Goal: Information Seeking & Learning: Learn about a topic

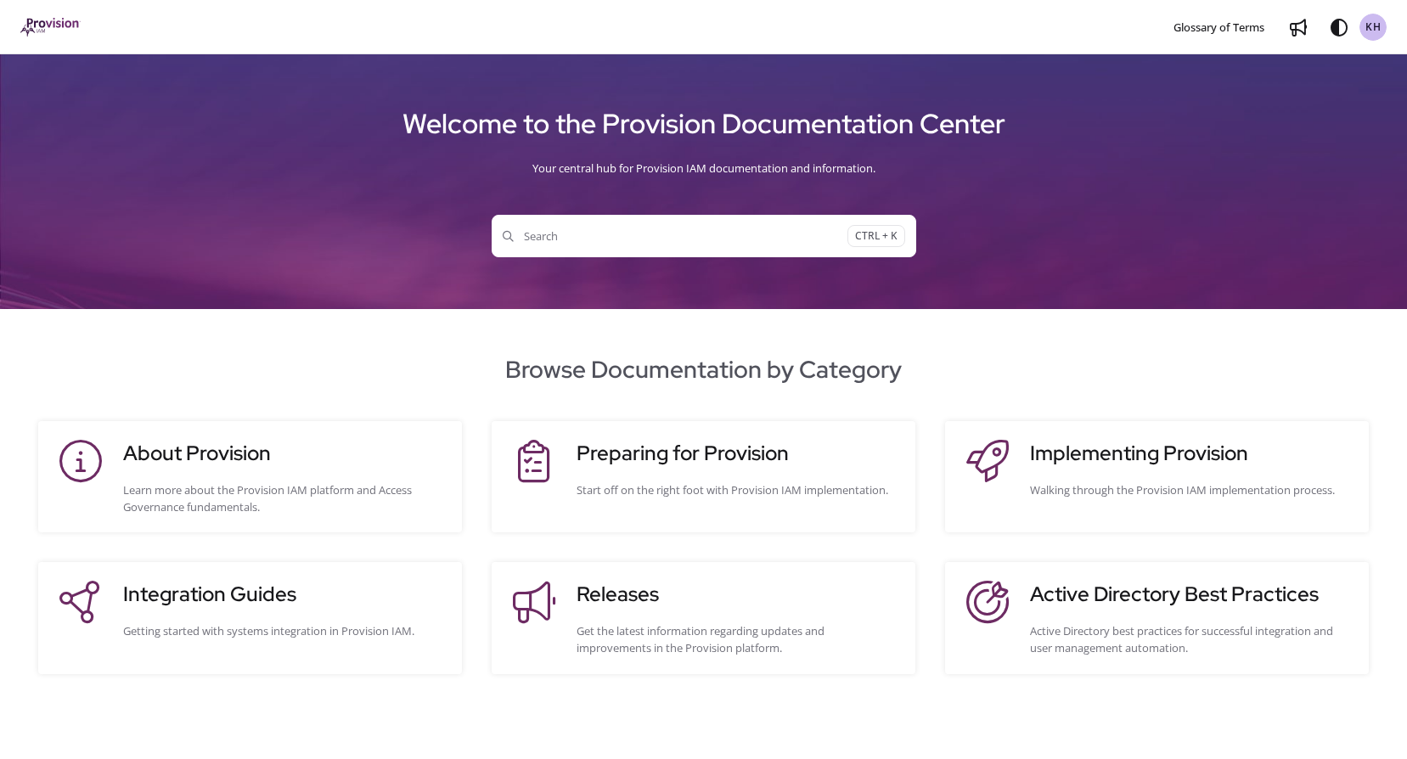
click at [592, 238] on span "Search" at bounding box center [675, 236] width 345 height 17
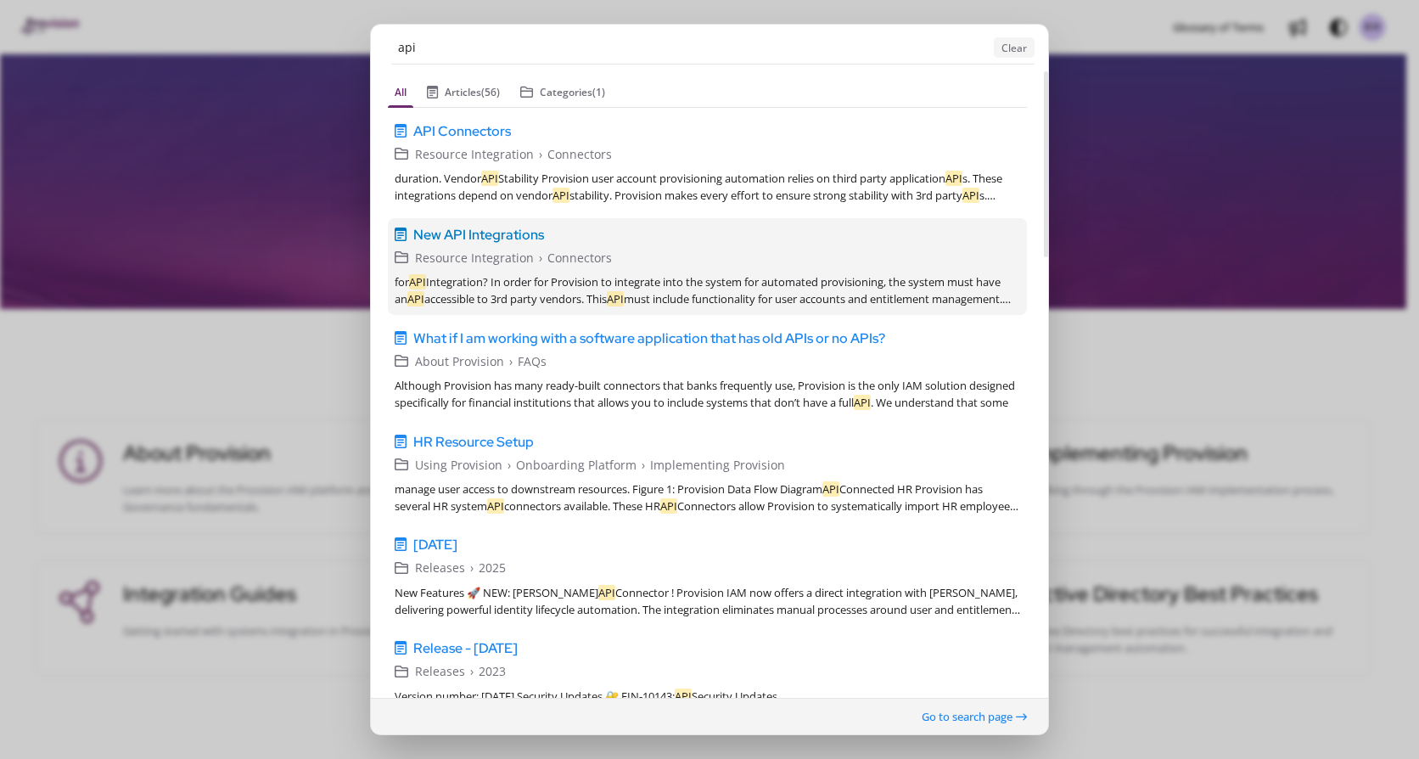
type input "api"
click at [520, 233] on span "New API Integrations" at bounding box center [478, 234] width 131 height 20
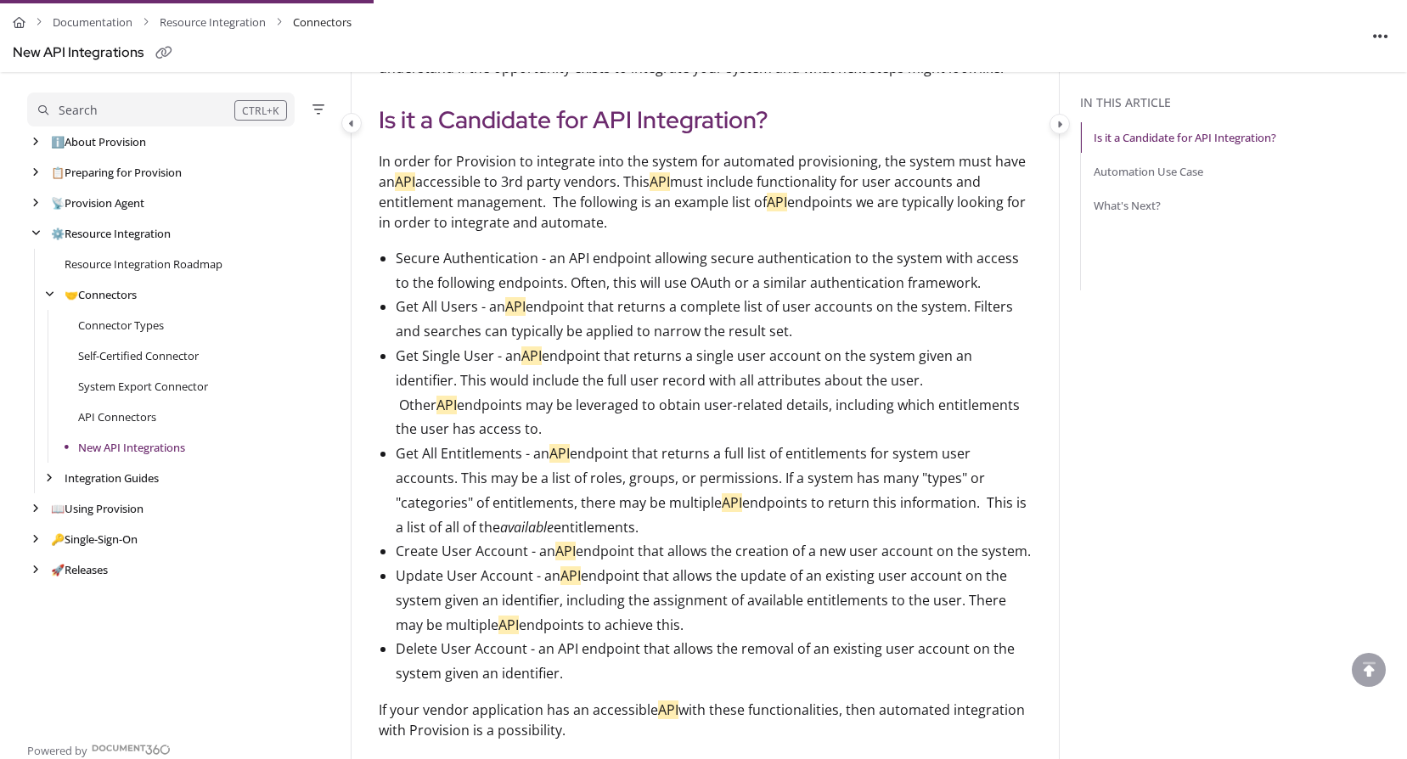
scroll to position [318, 0]
click at [109, 417] on link "API Connectors" at bounding box center [117, 416] width 78 height 17
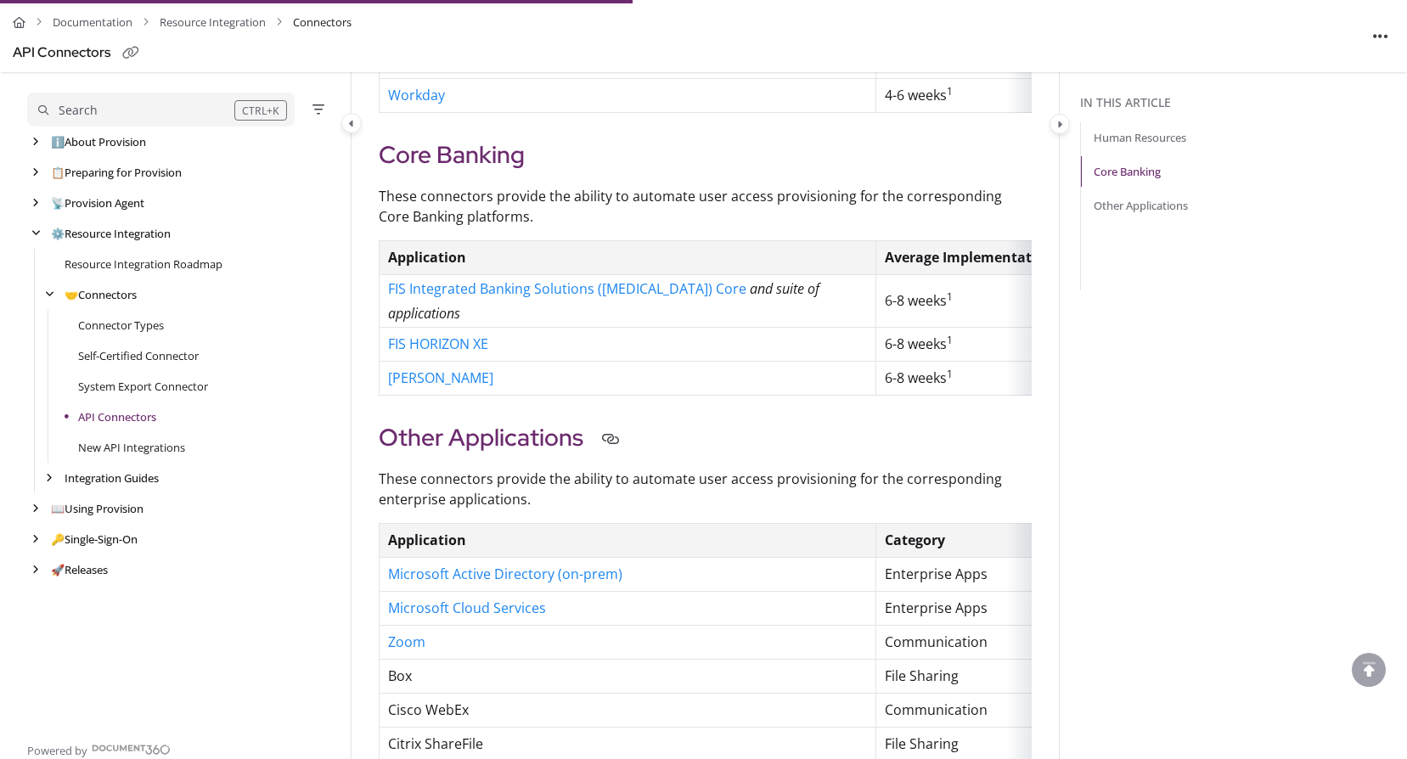
scroll to position [737, 0]
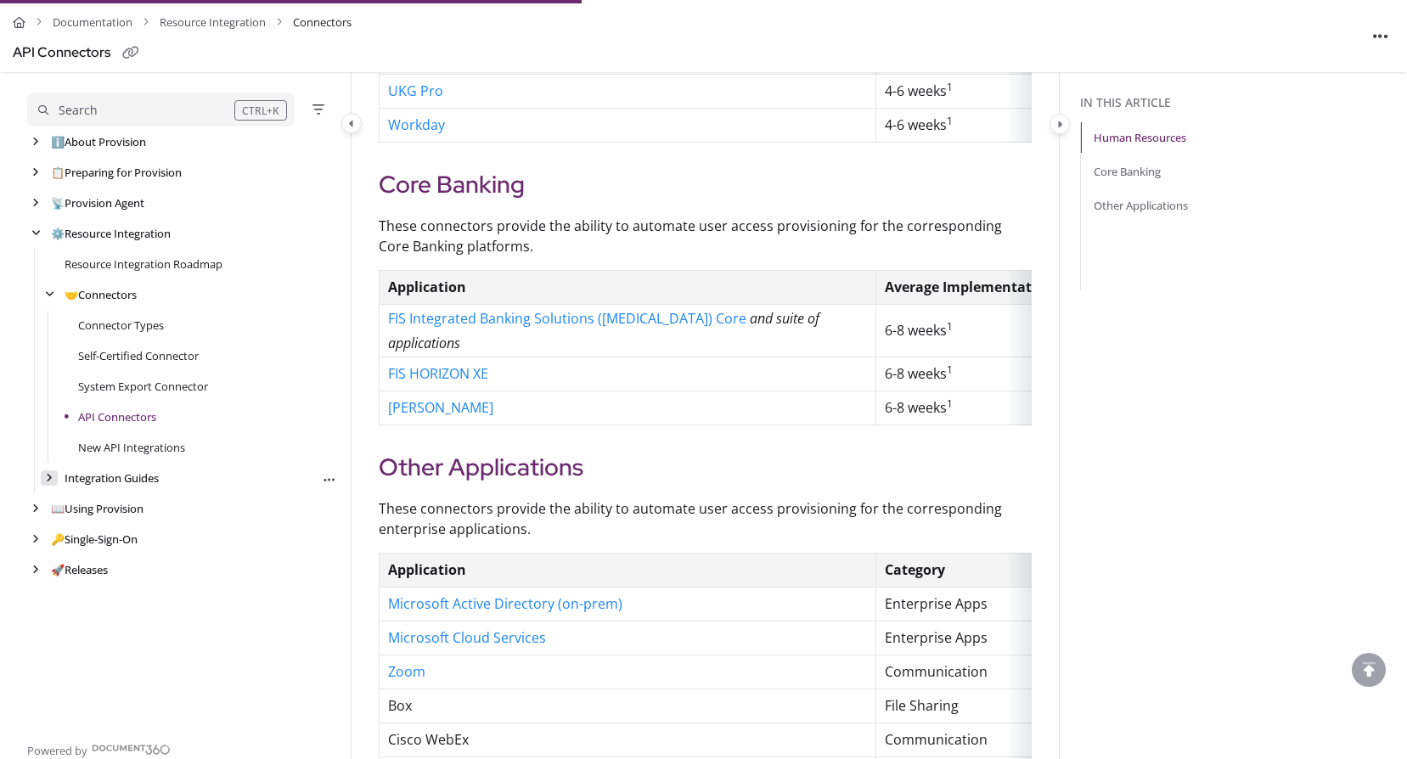
click at [42, 477] on div "arrow" at bounding box center [49, 478] width 17 height 16
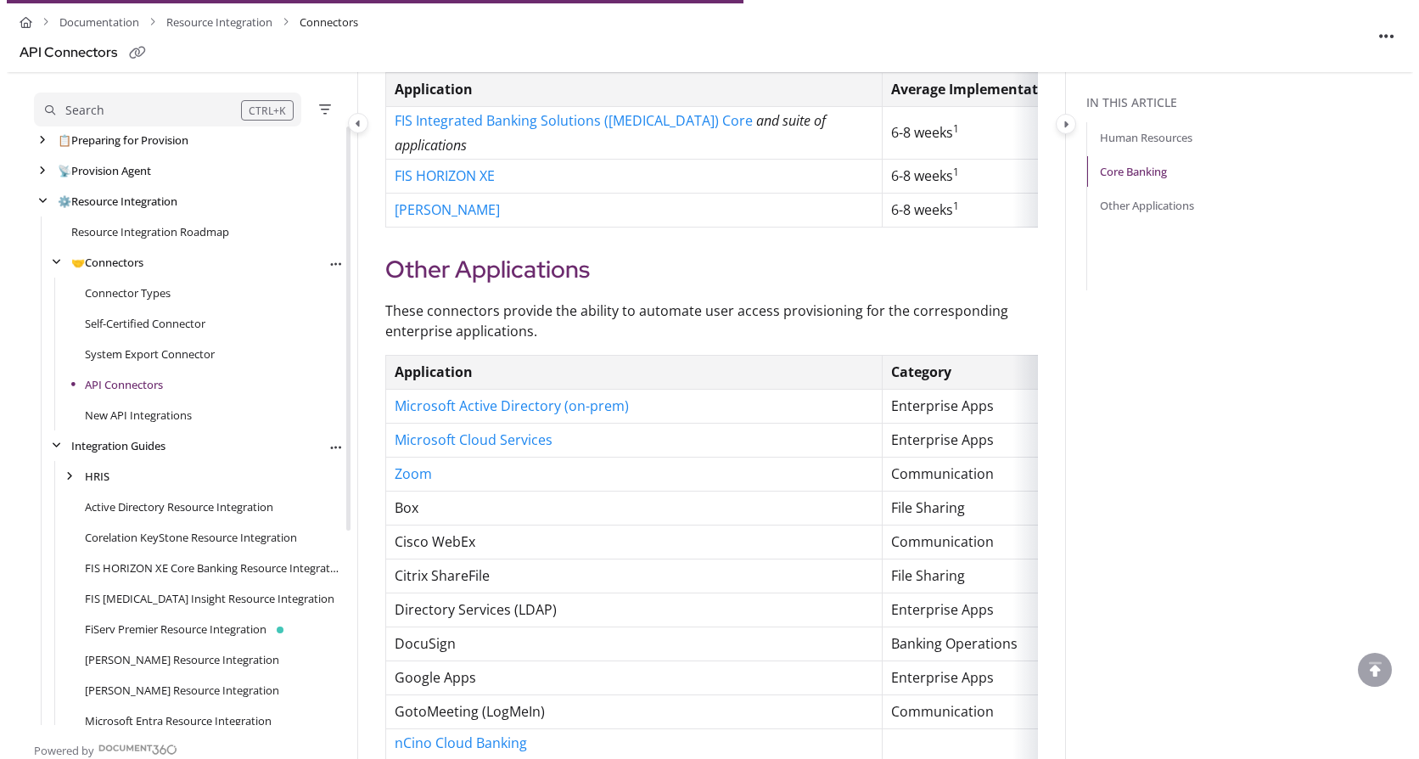
scroll to position [0, 0]
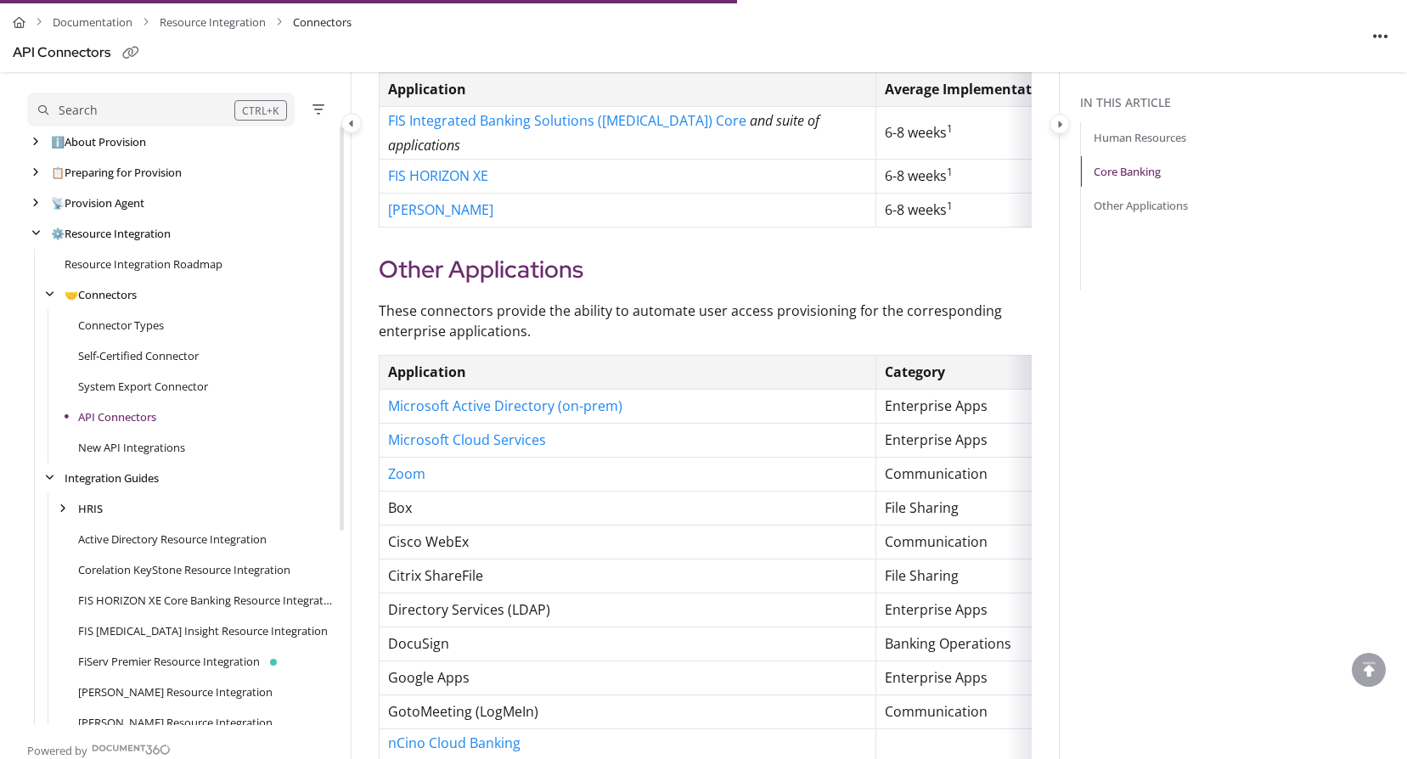
click at [104, 99] on button "Search CTRL+K" at bounding box center [160, 110] width 267 height 34
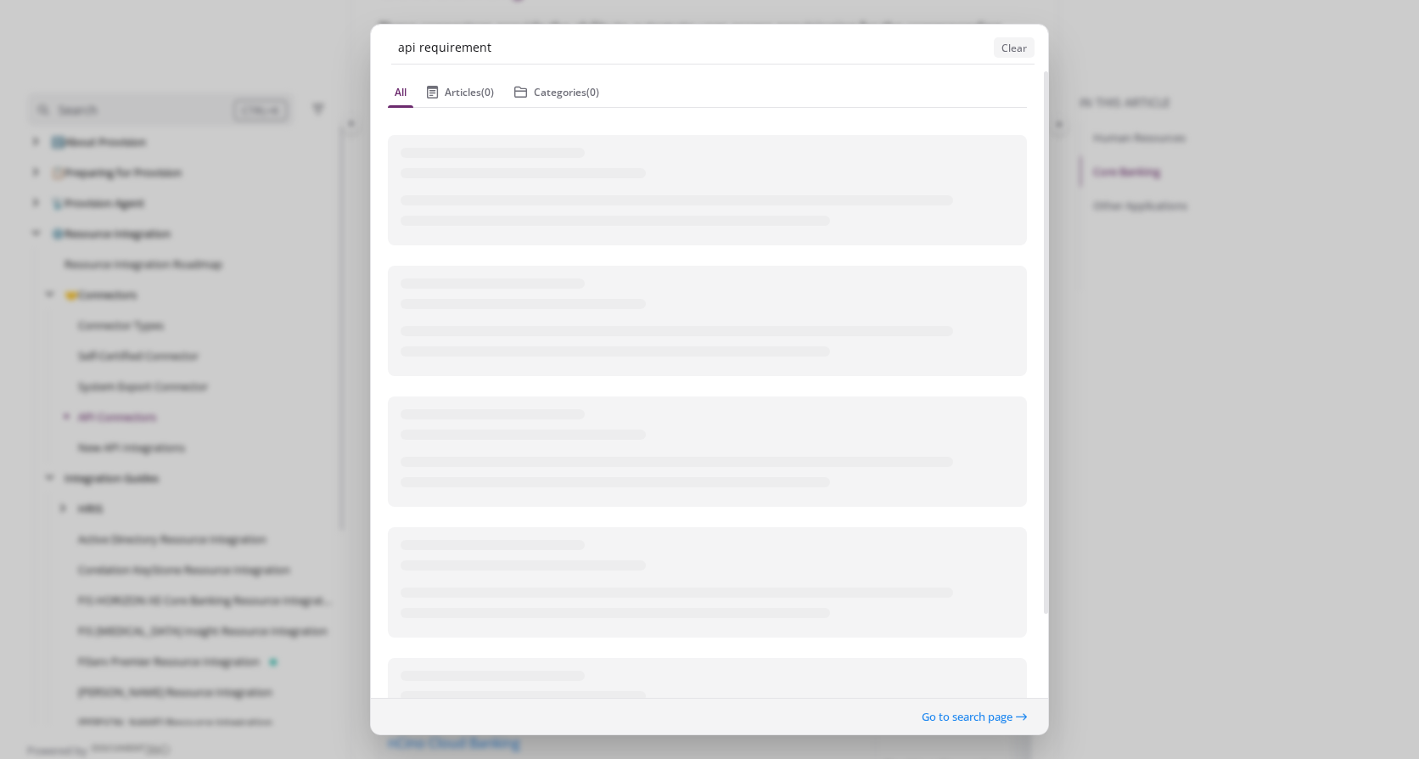
type input "api requirement"
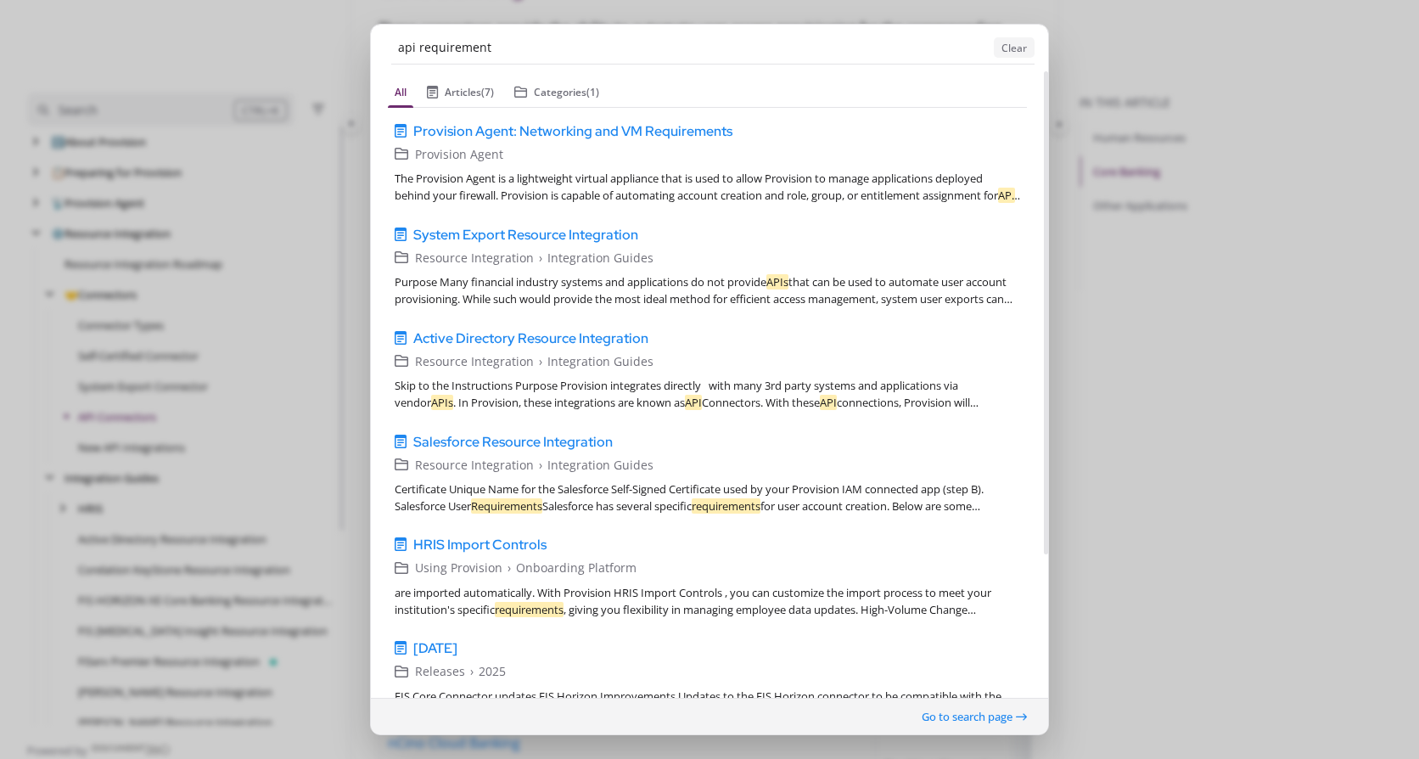
drag, startPoint x: 1188, startPoint y: 238, endPoint x: 923, endPoint y: 9, distance: 349.7
click at [1181, 228] on ngb-modal-window "api requirement Clear All Articles (7) Categories (1) Provision Agent: Networki…" at bounding box center [709, 379] width 1419 height 759
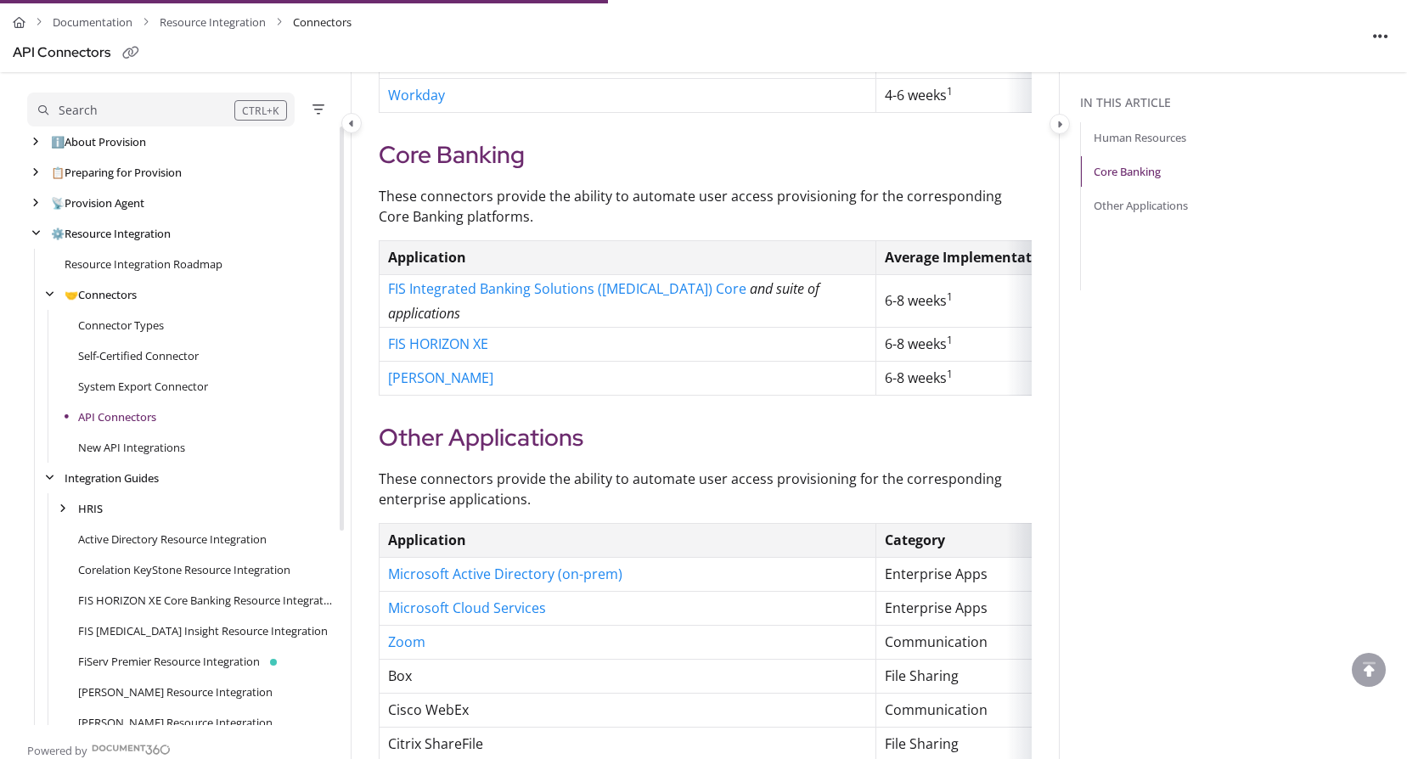
scroll to position [765, 0]
click at [136, 329] on link "Connector Types" at bounding box center [121, 325] width 86 height 17
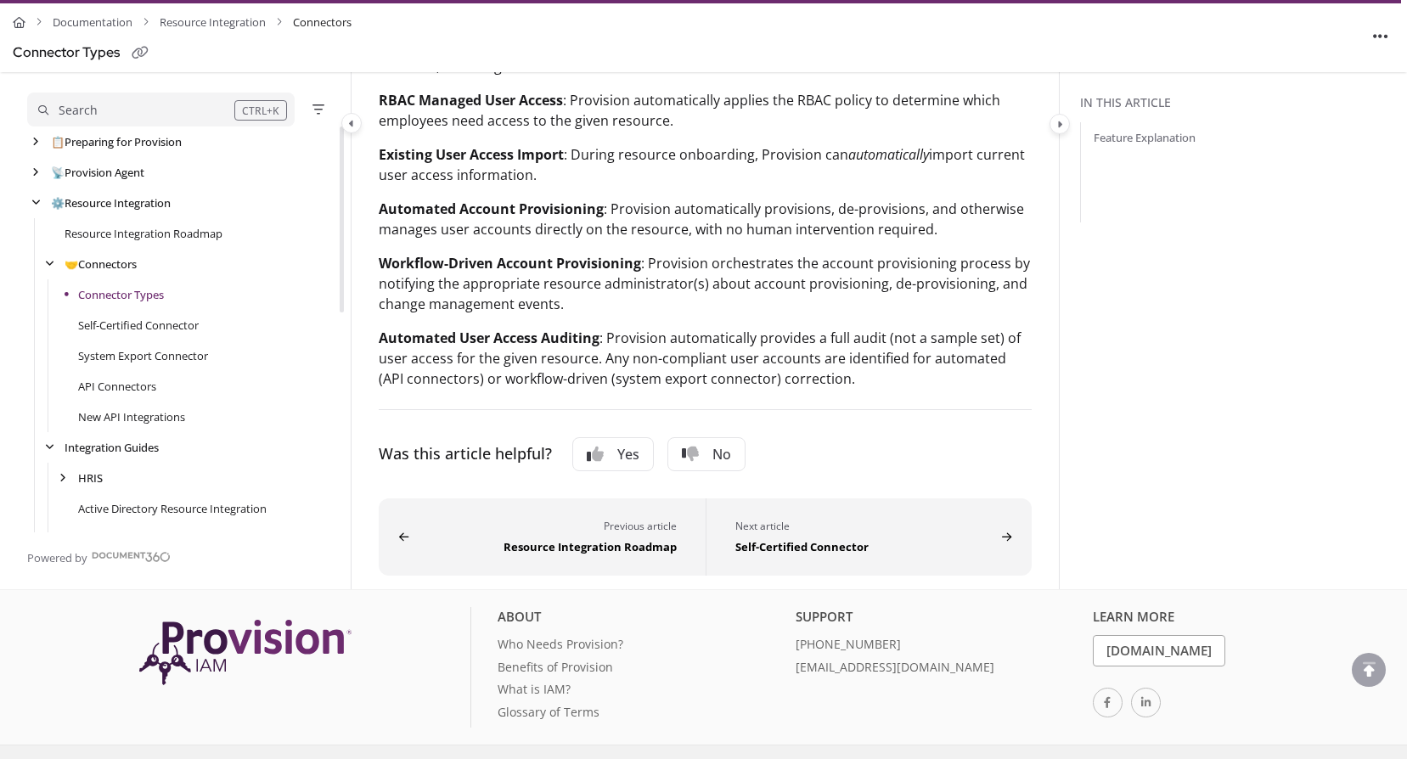
scroll to position [993, 0]
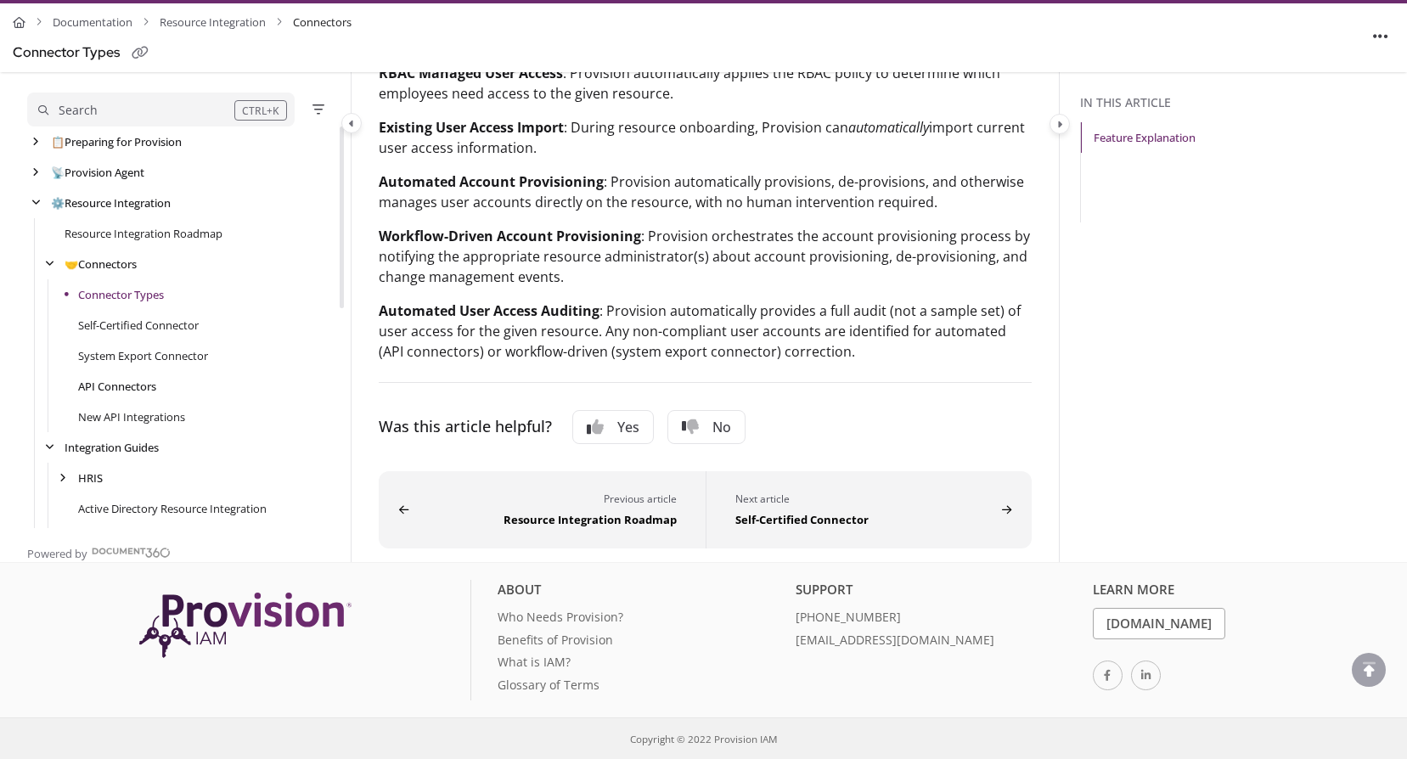
click at [143, 390] on link "API Connectors" at bounding box center [117, 386] width 78 height 17
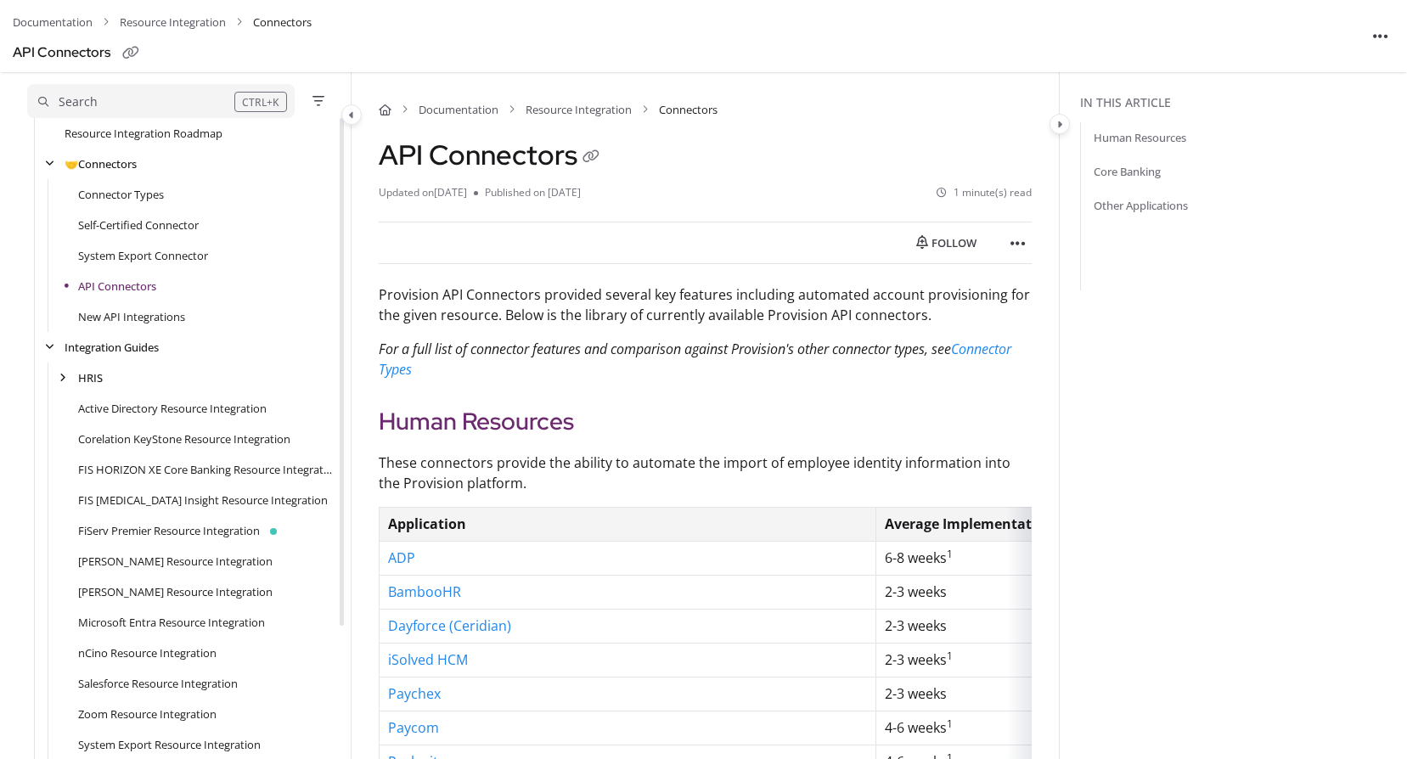
scroll to position [170, 0]
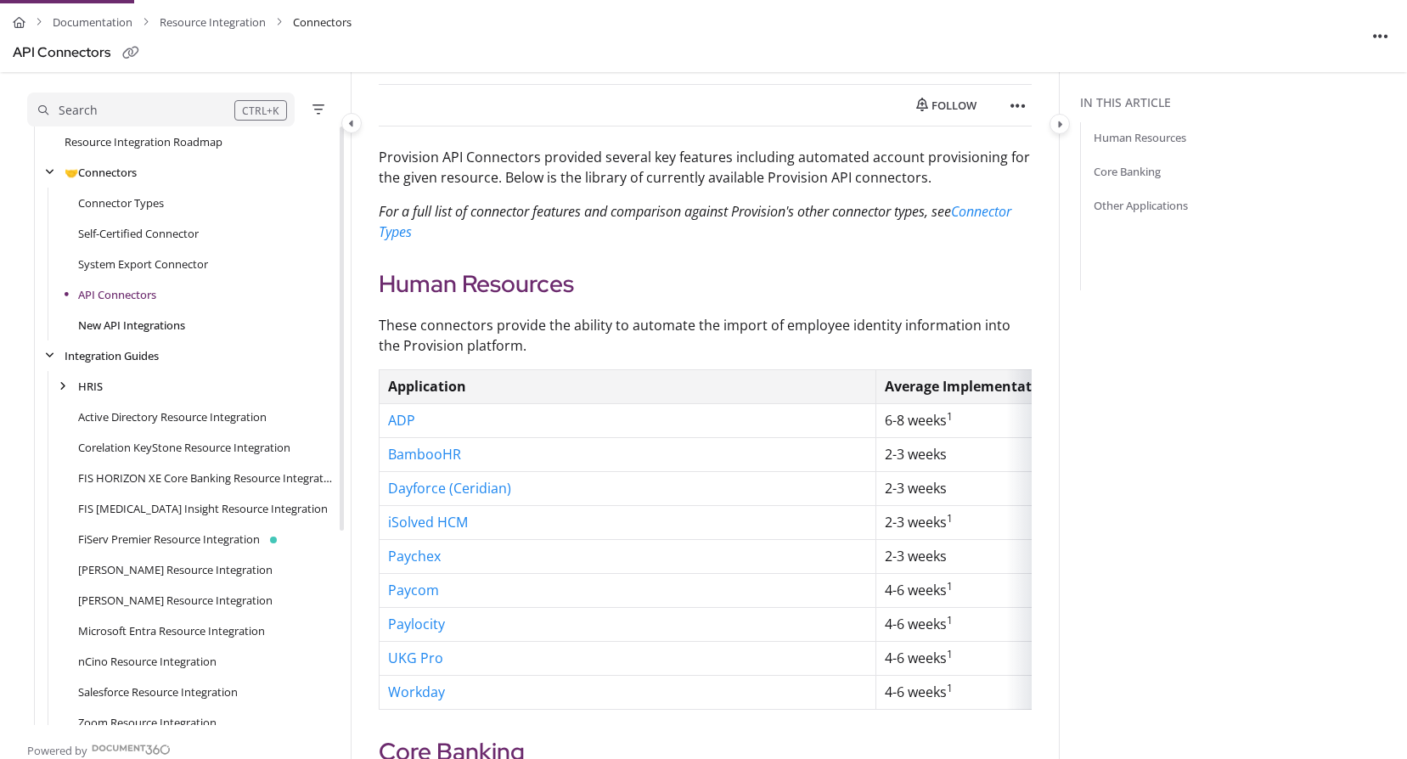
click at [125, 323] on link "New API Integrations" at bounding box center [131, 325] width 107 height 17
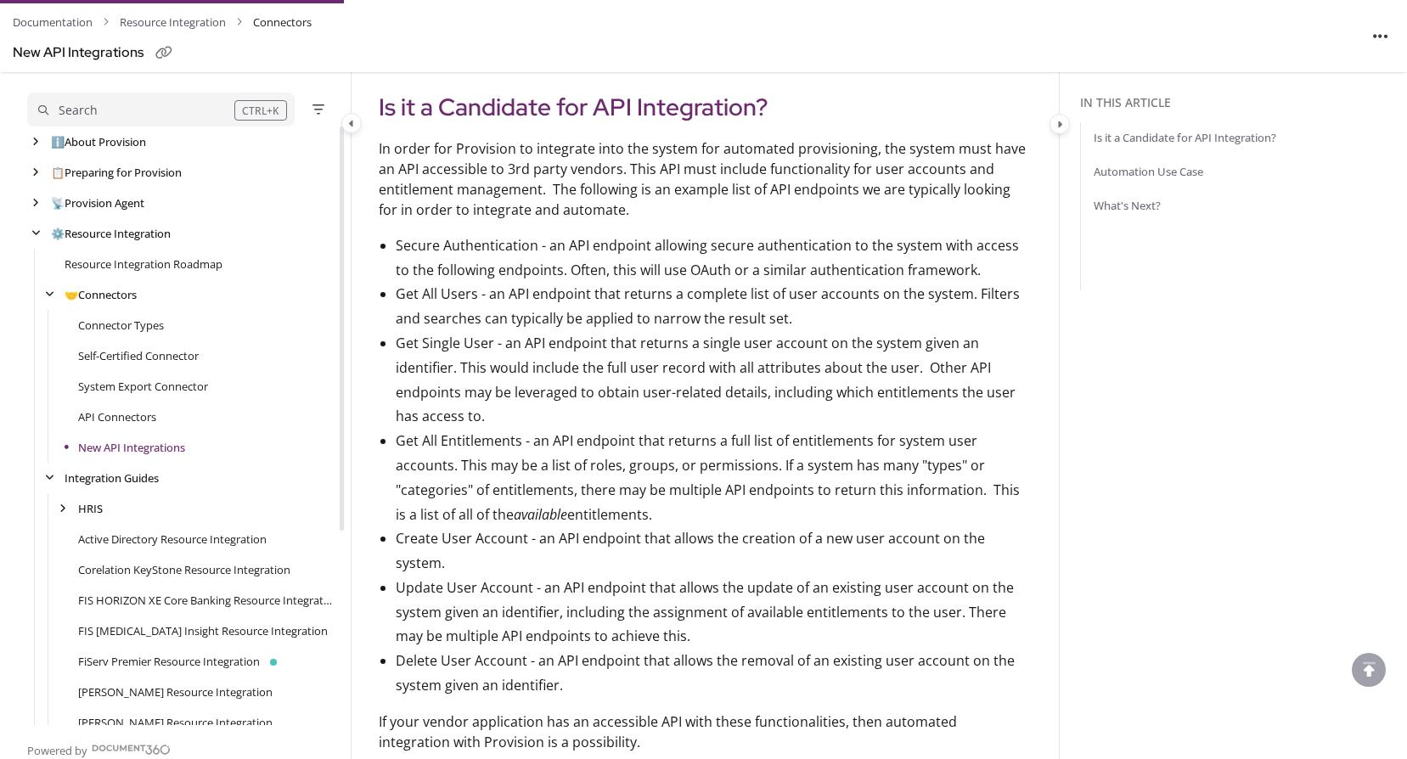
scroll to position [340, 0]
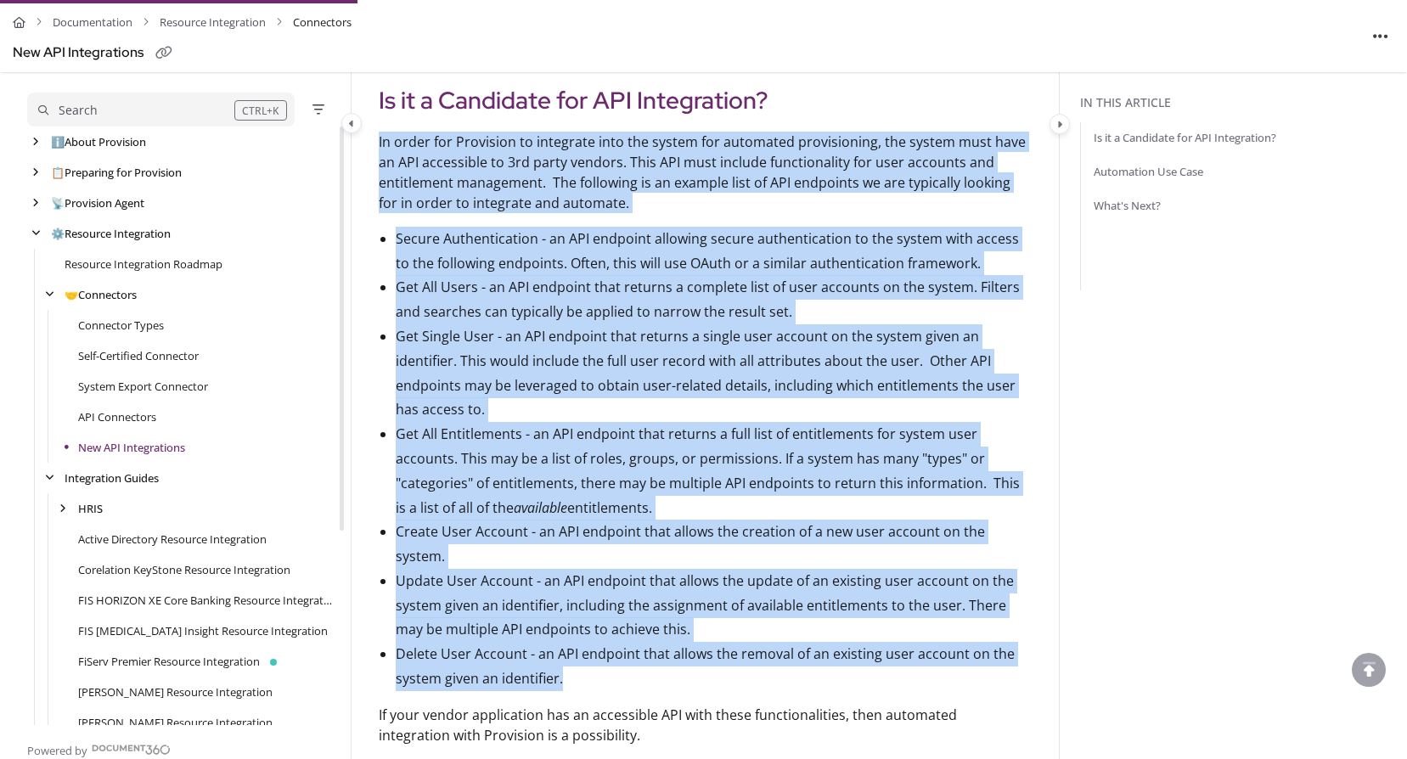
drag, startPoint x: 561, startPoint y: 655, endPoint x: 379, endPoint y: 131, distance: 555.5
click at [379, 131] on article "Don't see your system listed in our current list of API Connectors ? If you are…" at bounding box center [705, 680] width 653 height 1406
click at [517, 385] on li "Get Single User - an API endpoint that returns a single user account on the sys…" at bounding box center [714, 373] width 636 height 98
drag, startPoint x: 565, startPoint y: 657, endPoint x: 370, endPoint y: 147, distance: 546.3
click at [370, 147] on div "Documentation Resource Integration Connectors New API Integrations Published on…" at bounding box center [704, 669] width 707 height 1827
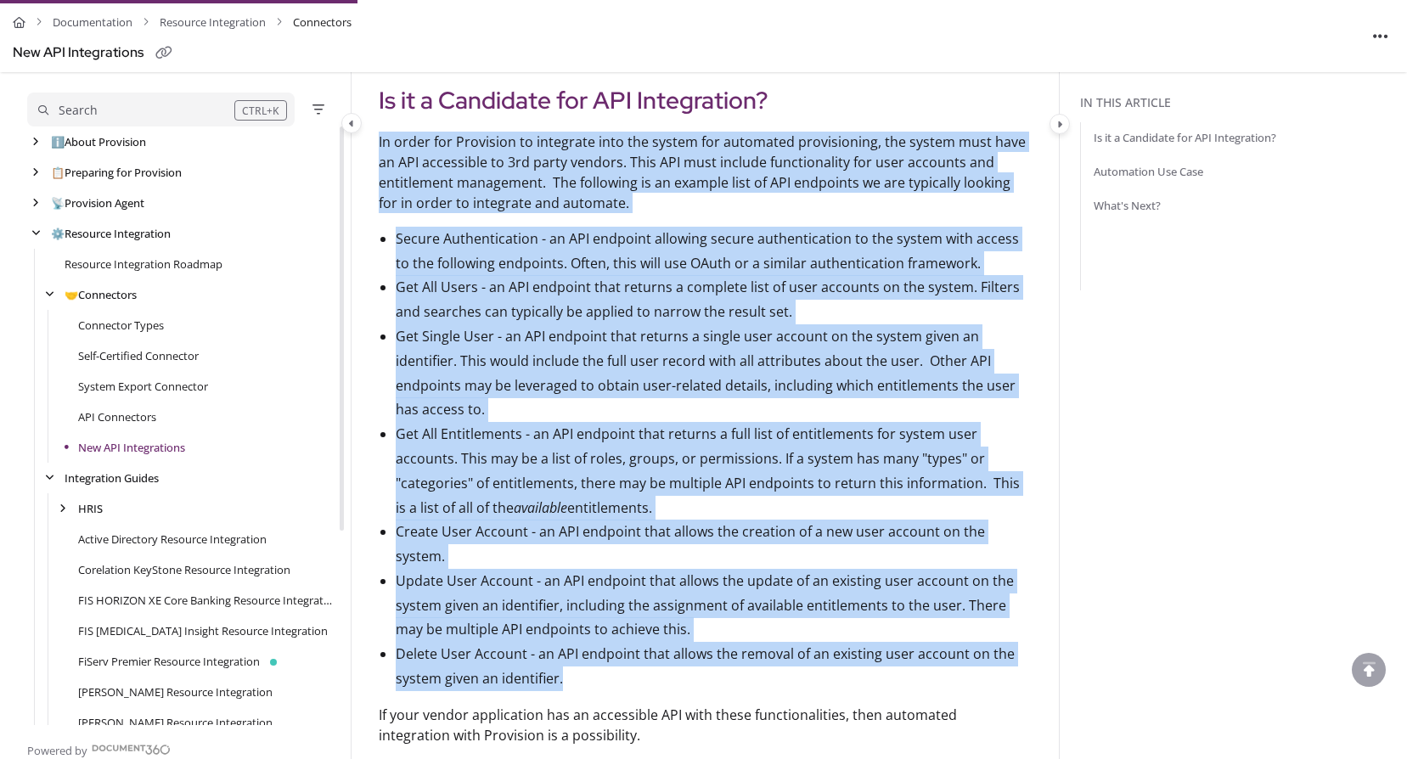
copy article "Lo ipsum dol Sitametco ad elitseddo eius tem incidi utl etdolorem aliquaenimad,…"
